Goal: Check status: Check status

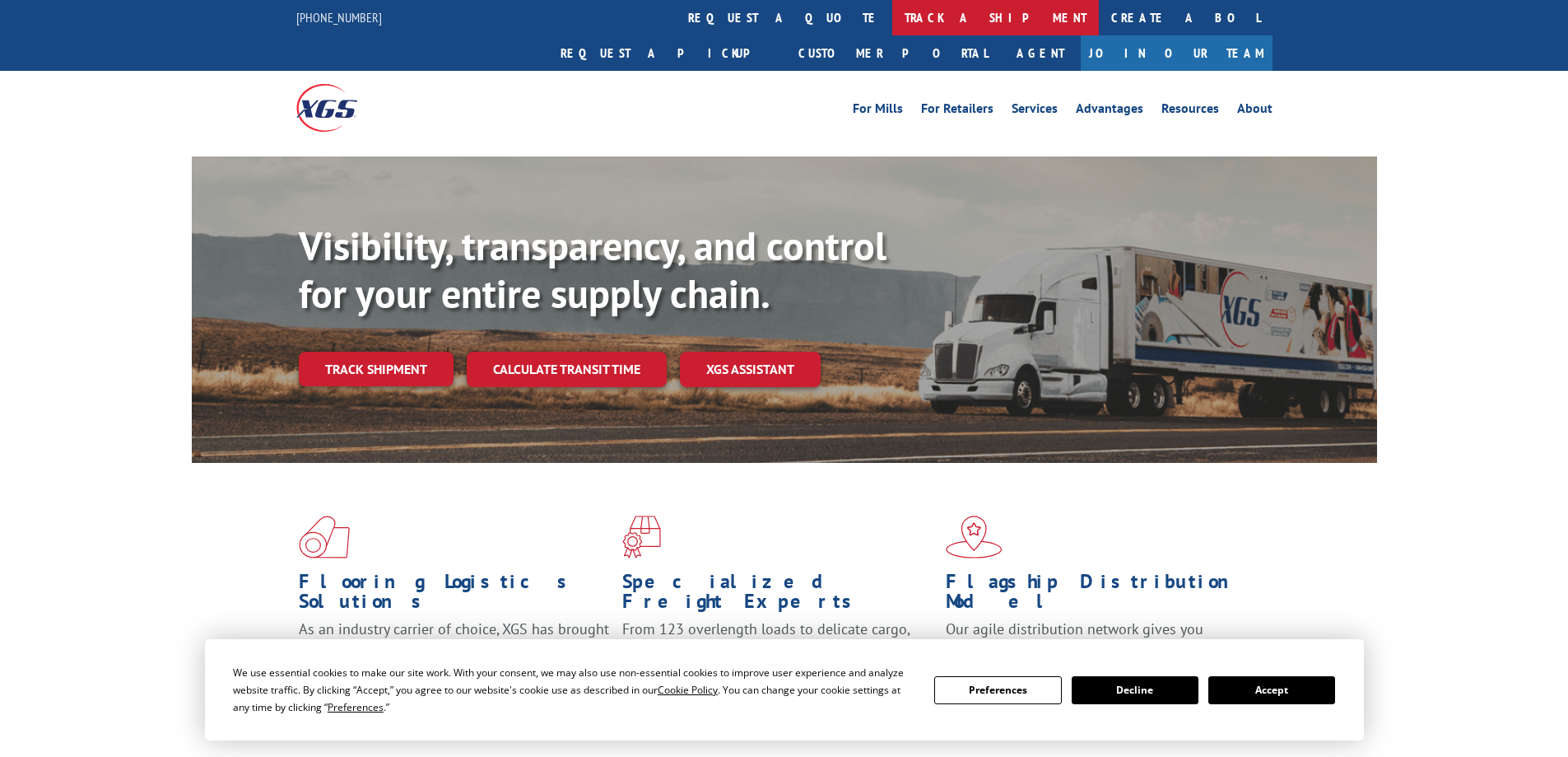
click at [893, 16] on link "track a shipment" at bounding box center [996, 17] width 207 height 35
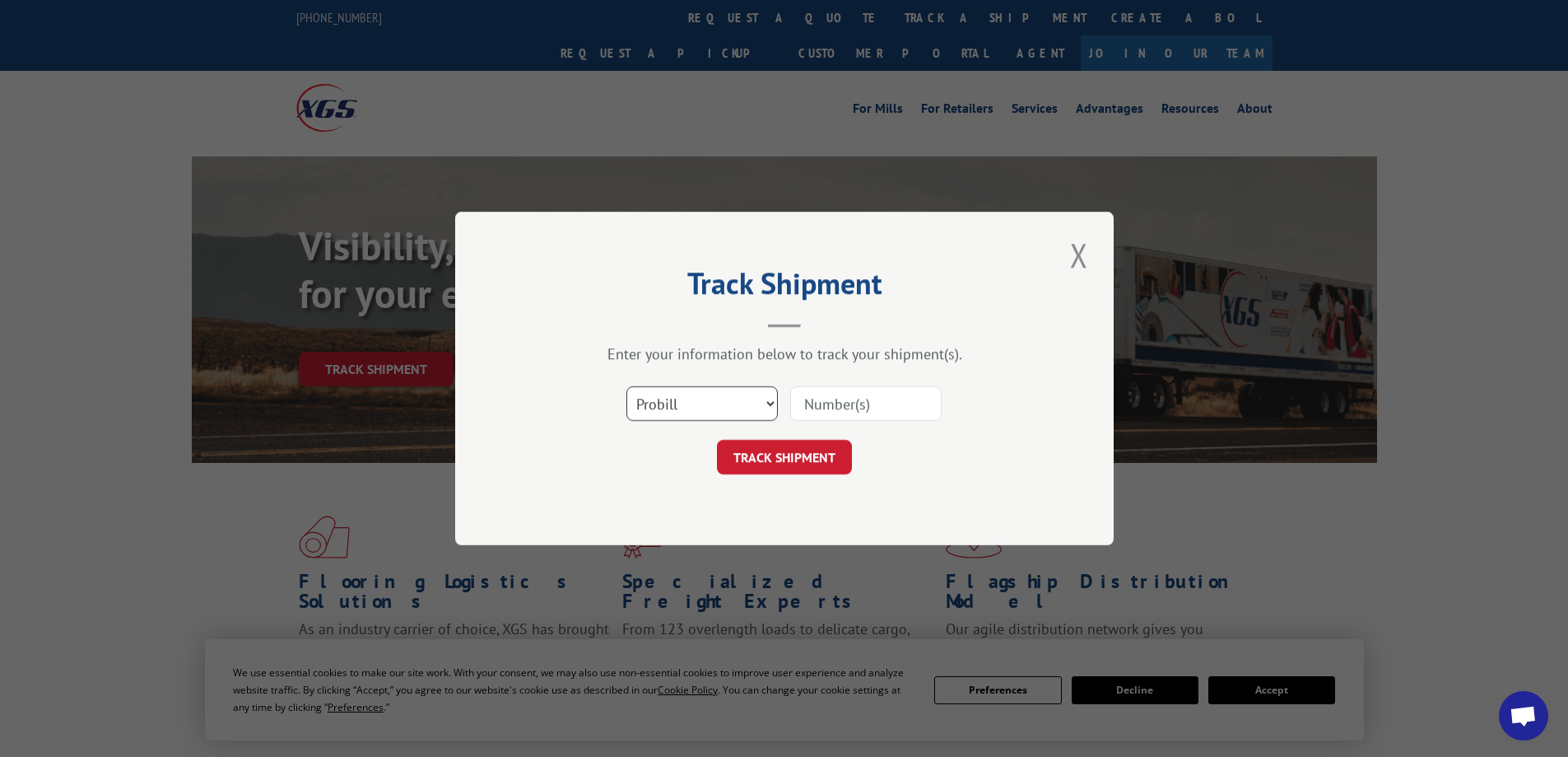
click at [739, 412] on select "Select category... Probill BOL PO" at bounding box center [702, 404] width 151 height 34
select select "po"
click at [627, 387] on select "Select category... Probill BOL PO" at bounding box center [702, 404] width 151 height 34
click at [880, 434] on form "Select category... Probill BOL PO TRACK SHIPMENT" at bounding box center [785, 425] width 494 height 98
click at [873, 416] on input at bounding box center [865, 404] width 151 height 34
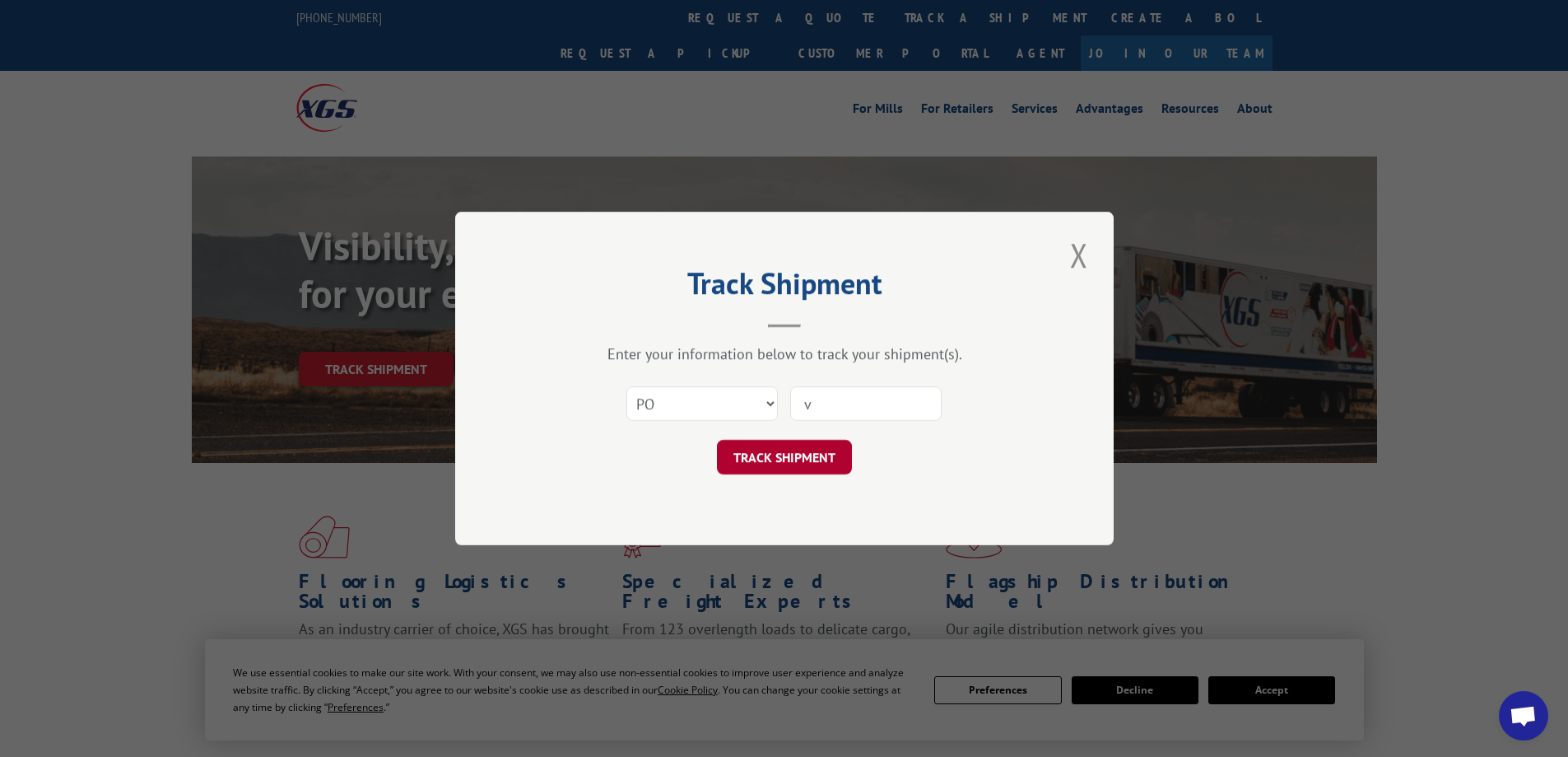
type input "v"
click at [787, 460] on button "TRACK SHIPMENT" at bounding box center [785, 457] width 135 height 34
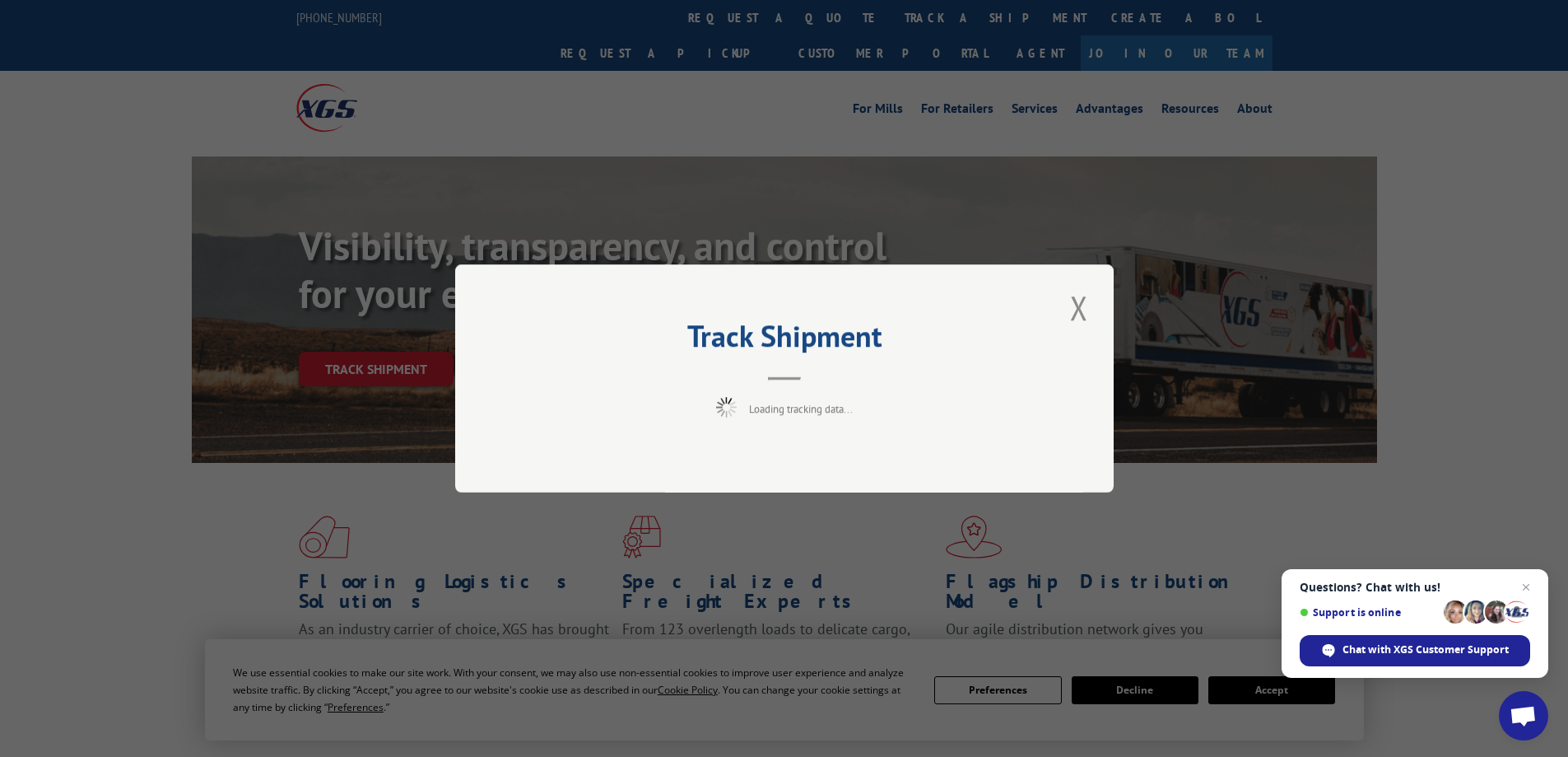
drag, startPoint x: 1084, startPoint y: 314, endPoint x: 978, endPoint y: 253, distance: 122.3
click at [1081, 314] on button "Close modal" at bounding box center [1079, 307] width 28 height 45
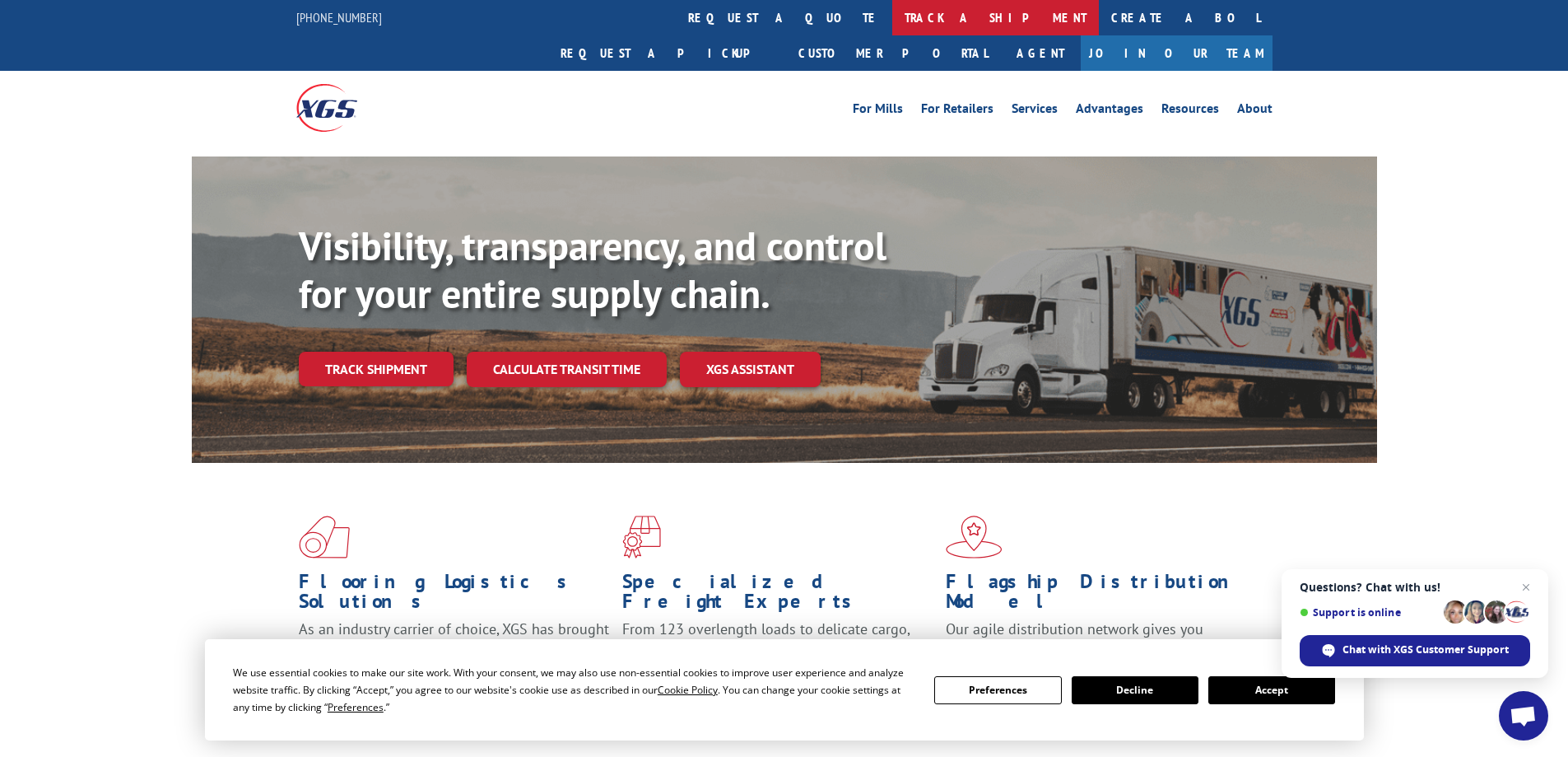
click at [893, 11] on link "track a shipment" at bounding box center [996, 17] width 207 height 35
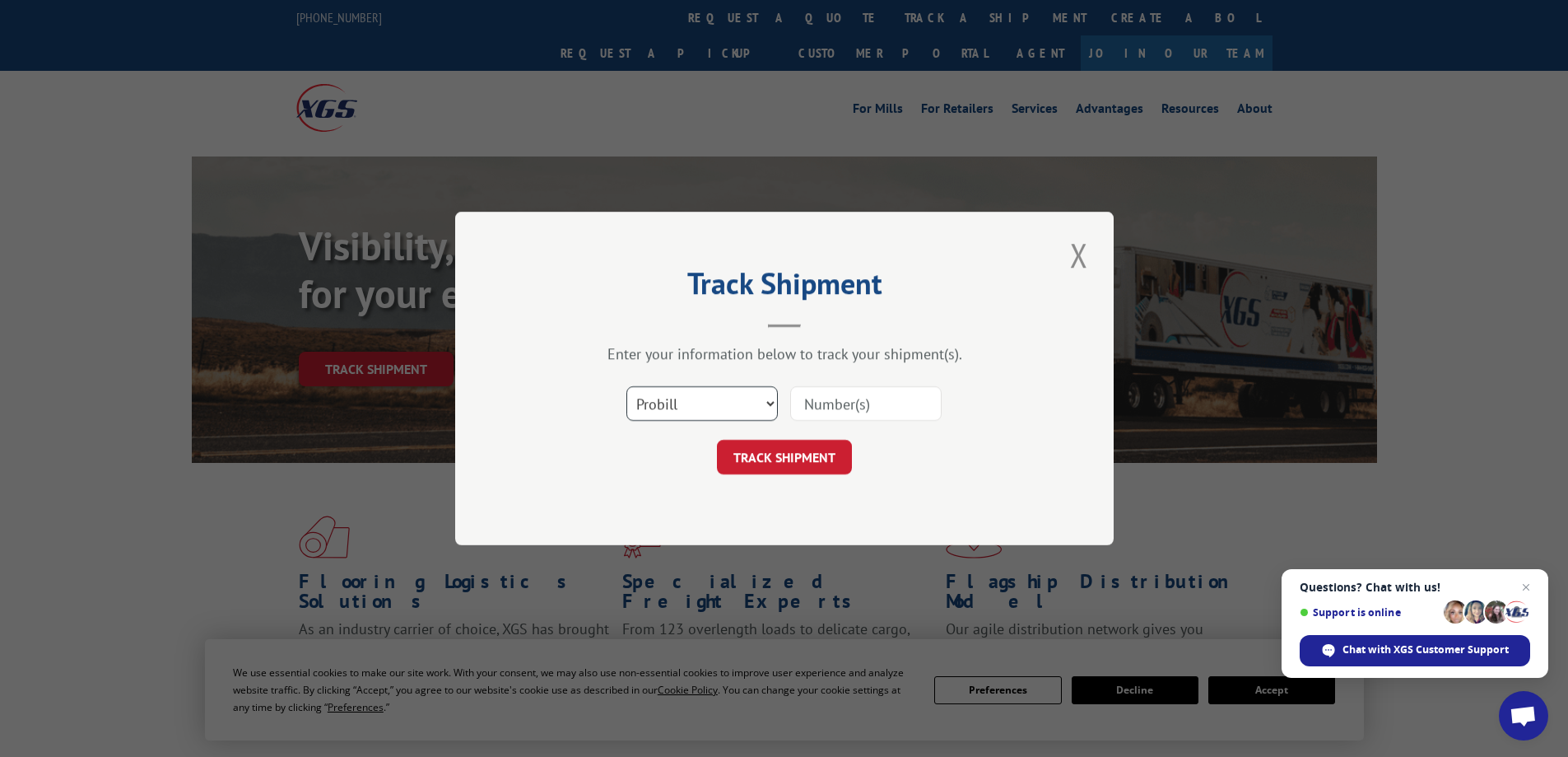
drag, startPoint x: 682, startPoint y: 405, endPoint x: 681, endPoint y: 417, distance: 12.0
click at [682, 405] on select "Select category... Probill BOL PO" at bounding box center [702, 404] width 151 height 34
select select "po"
click at [627, 387] on select "Select category... Probill BOL PO" at bounding box center [702, 404] width 151 height 34
click at [867, 404] on input at bounding box center [865, 404] width 151 height 34
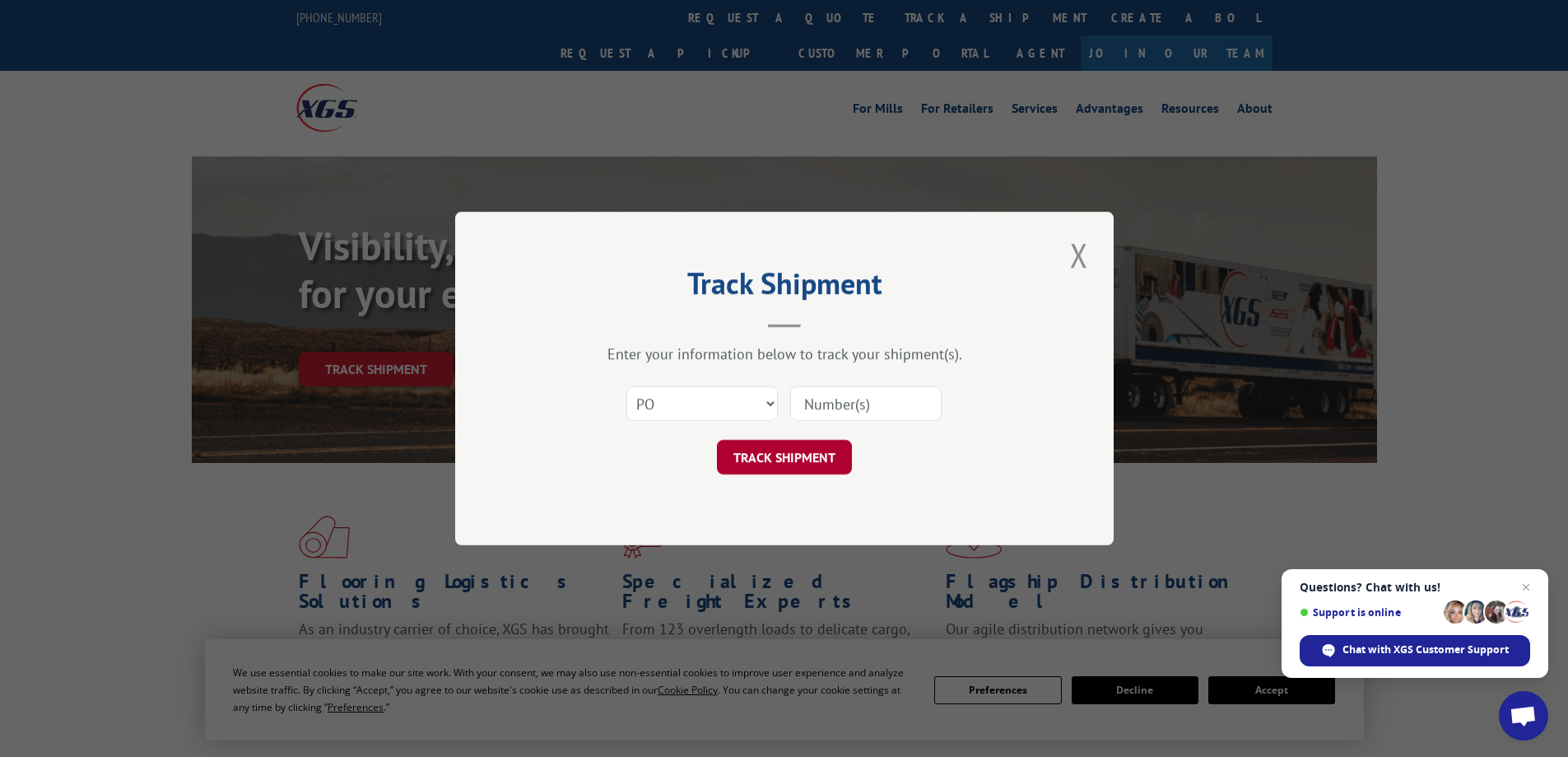
paste input "38548874"
type input "38548874"
click at [818, 444] on button "TRACK SHIPMENT" at bounding box center [785, 457] width 135 height 34
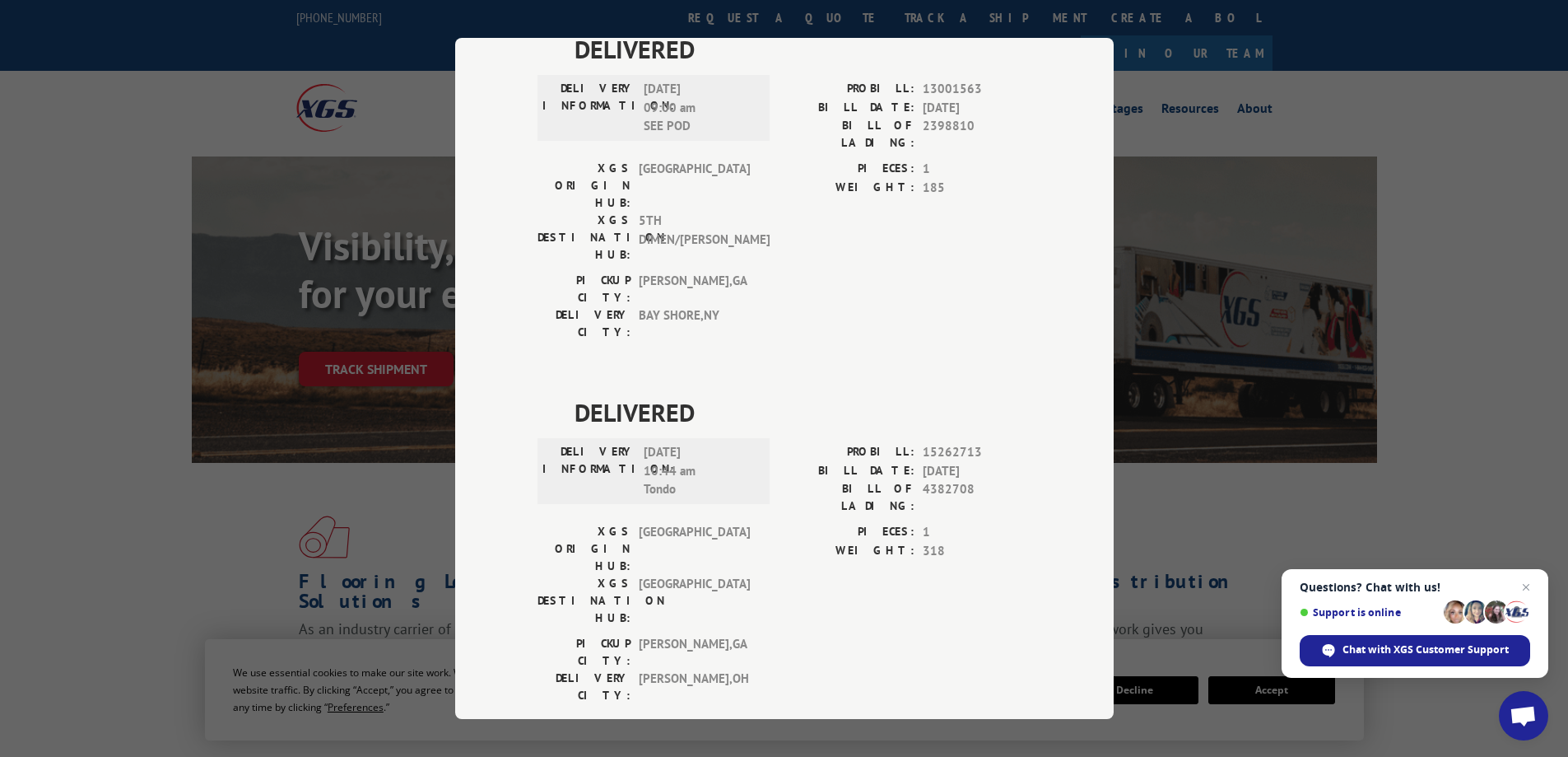
scroll to position [1647, 0]
